Goal: Transaction & Acquisition: Book appointment/travel/reservation

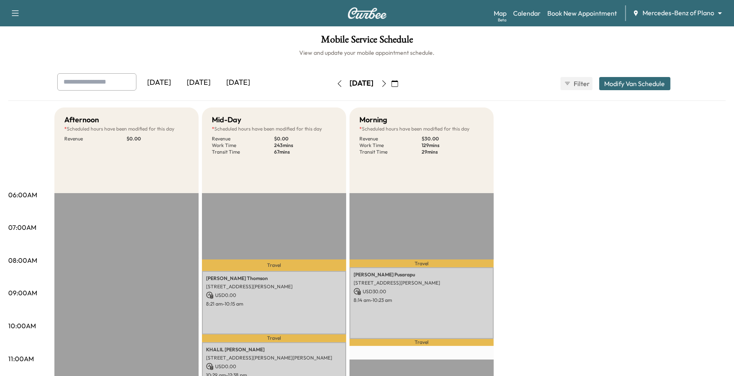
click at [644, 18] on div "Mercedes-Benz of Plano ******** ​" at bounding box center [679, 13] width 95 height 10
click at [655, 15] on body "Support Log Out Map Beta Calendar Book New Appointment Mercedes-Benz of Plano *…" at bounding box center [367, 188] width 734 height 376
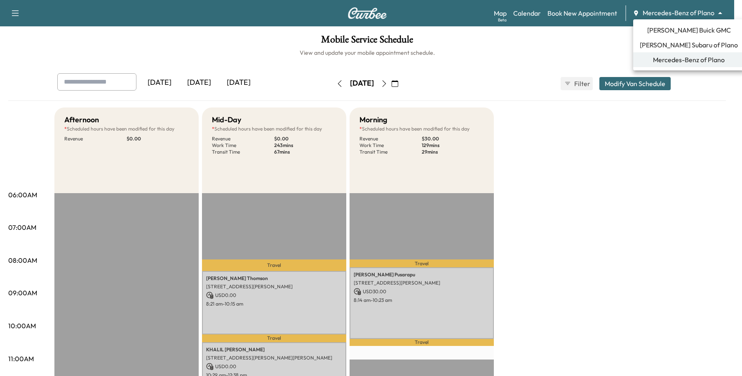
click at [680, 32] on span "[PERSON_NAME] Buick GMC" at bounding box center [689, 30] width 84 height 10
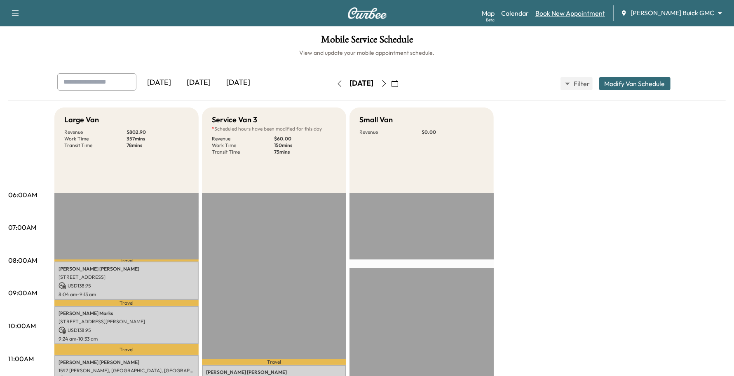
click at [604, 17] on link "Book New Appointment" at bounding box center [570, 13] width 70 height 10
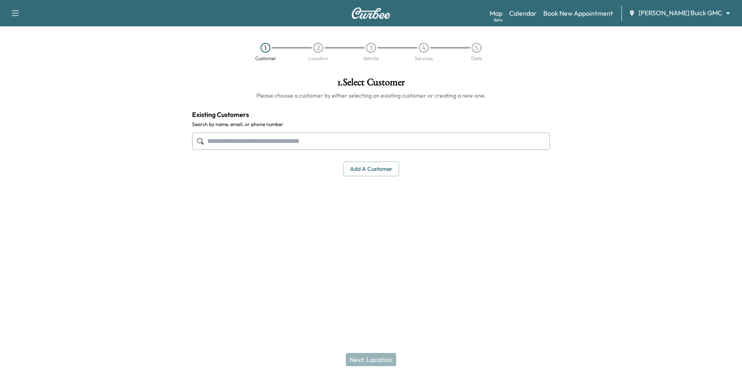
click at [309, 138] on input "text" at bounding box center [371, 141] width 358 height 17
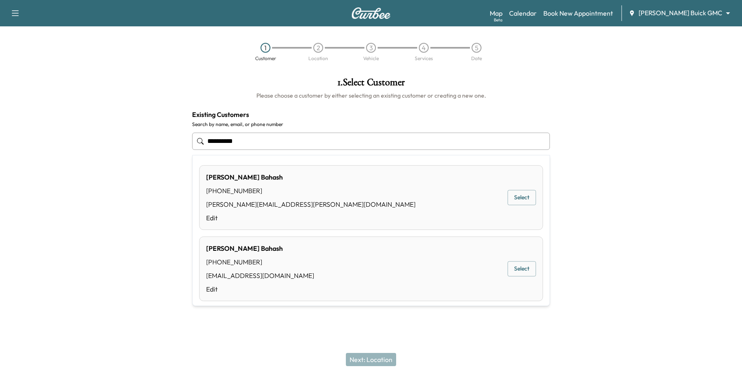
click at [510, 199] on button "Select" at bounding box center [521, 197] width 28 height 15
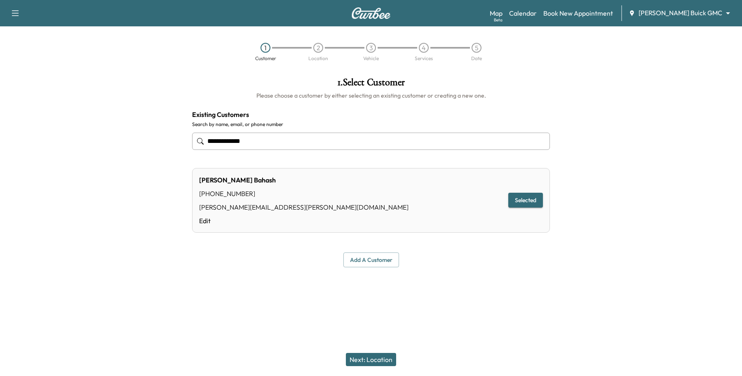
type input "**********"
click at [380, 359] on button "Next: Location" at bounding box center [371, 359] width 50 height 13
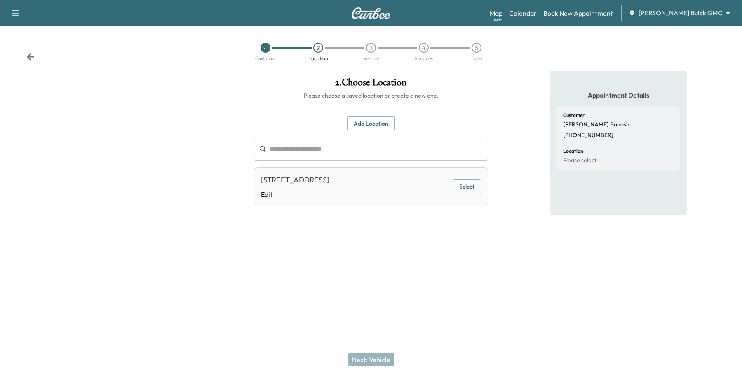
click at [464, 183] on button "Select" at bounding box center [466, 186] width 28 height 15
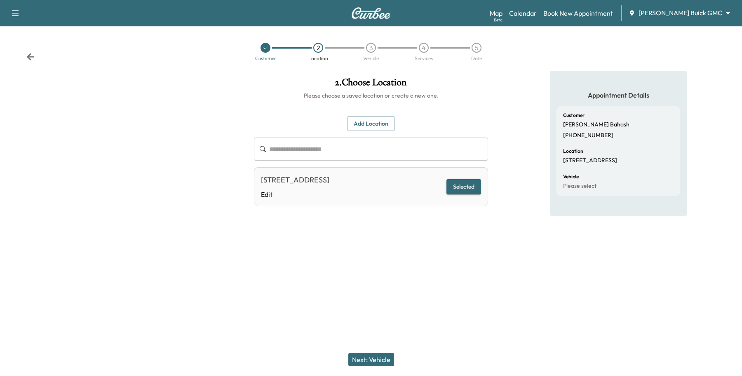
drag, startPoint x: 365, startPoint y: 350, endPoint x: 363, endPoint y: 358, distance: 8.5
click at [365, 351] on div "Next: Vehicle" at bounding box center [371, 359] width 742 height 33
click at [363, 360] on button "Next: Vehicle" at bounding box center [371, 359] width 46 height 13
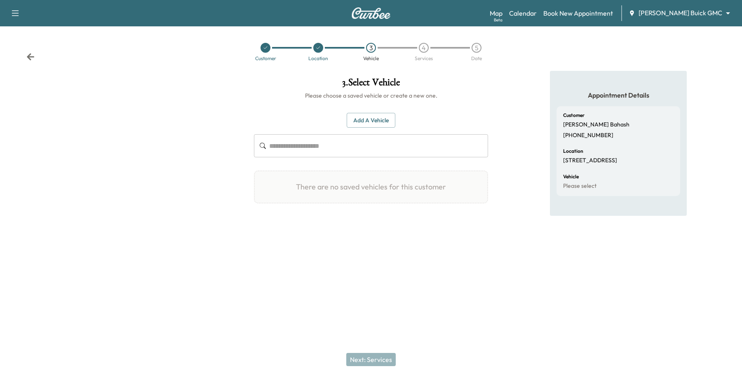
click at [365, 124] on button "Add a Vehicle" at bounding box center [371, 120] width 49 height 15
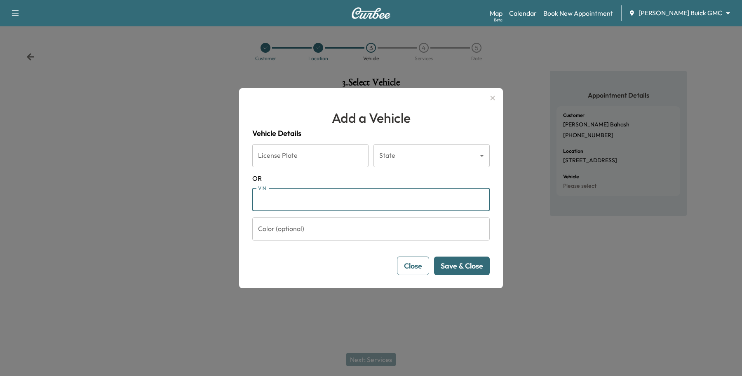
click at [283, 196] on input "VIN" at bounding box center [370, 199] width 237 height 23
